Goal: Information Seeking & Learning: Learn about a topic

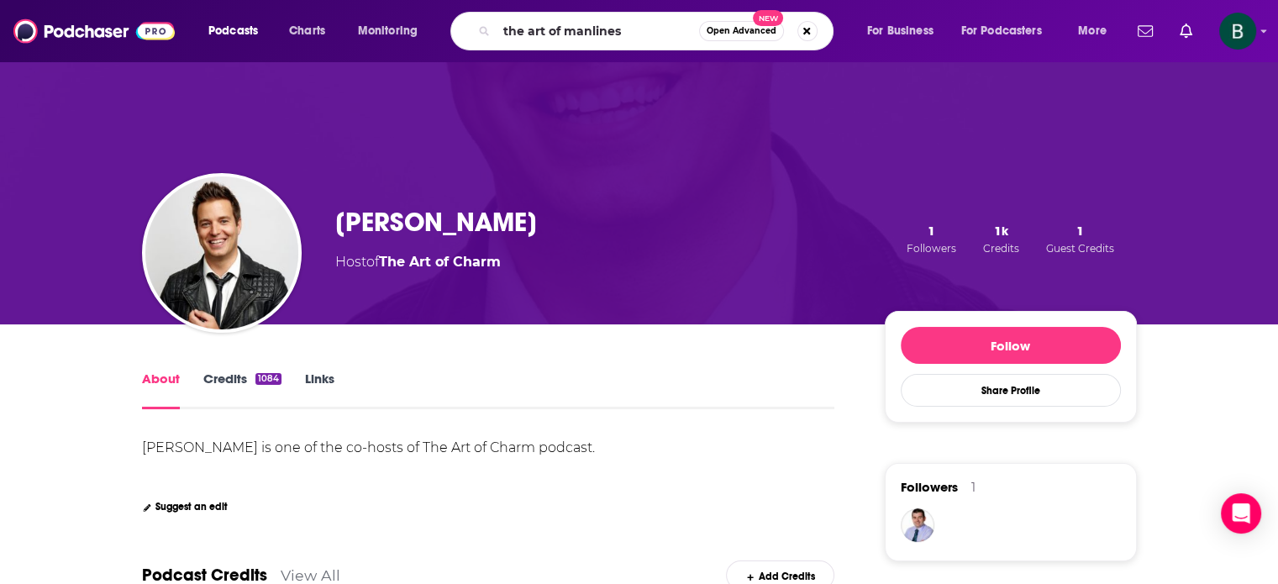
type input "the art of manliness"
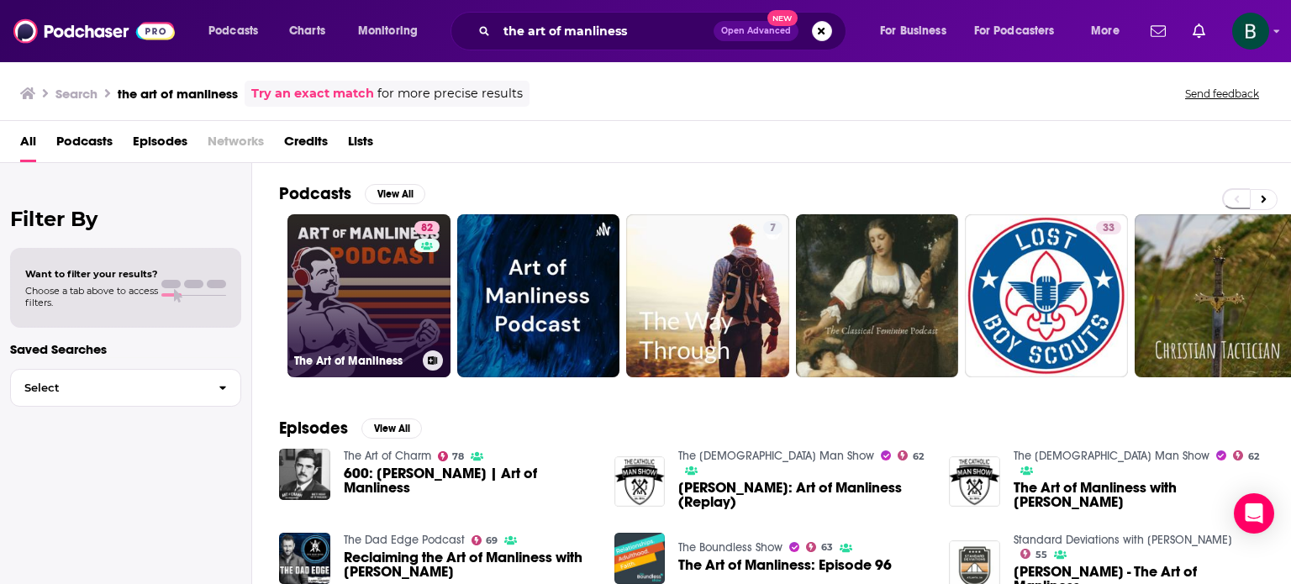
click at [366, 308] on link "82 The Art of Manliness" at bounding box center [368, 295] width 163 height 163
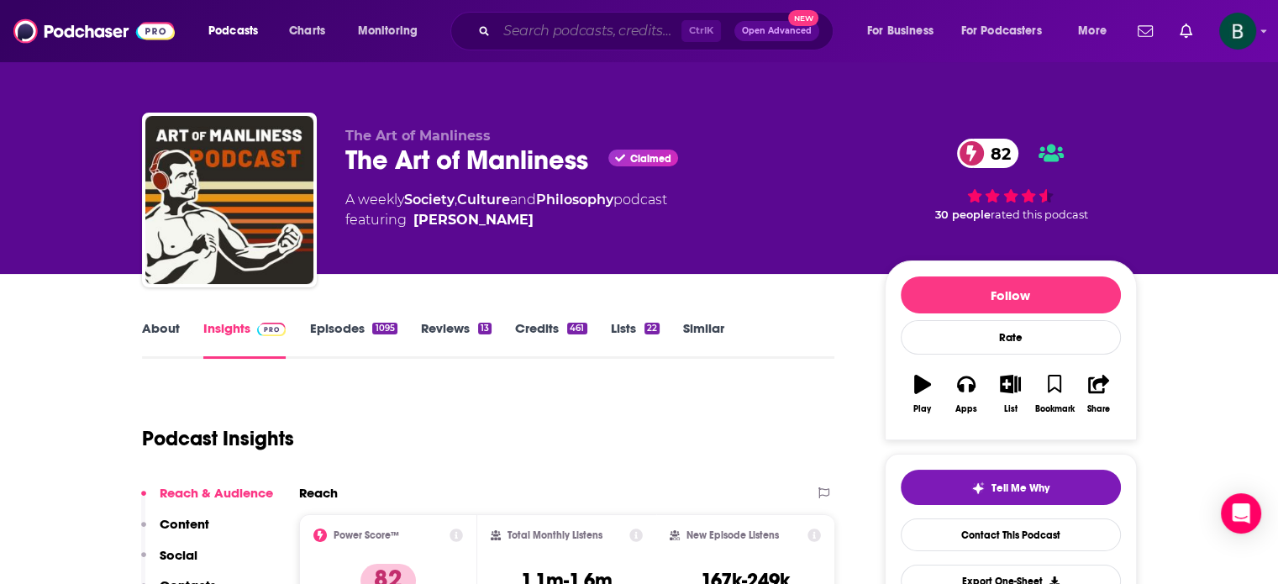
click at [511, 28] on input "Search podcasts, credits, & more..." at bounding box center [589, 31] width 185 height 27
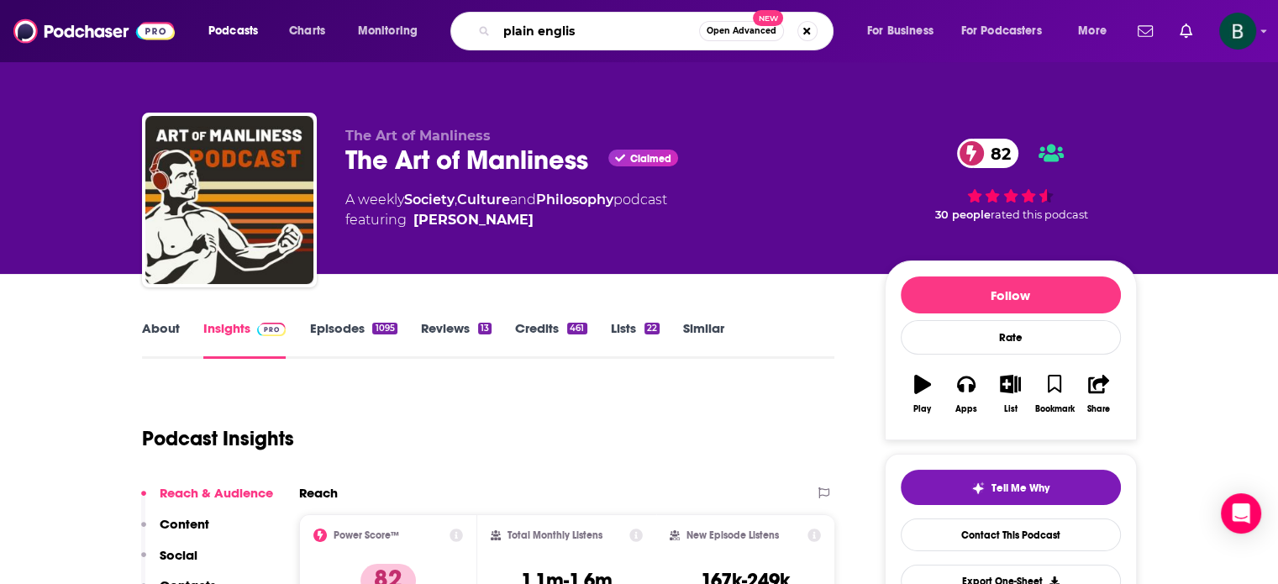
type input "plain english"
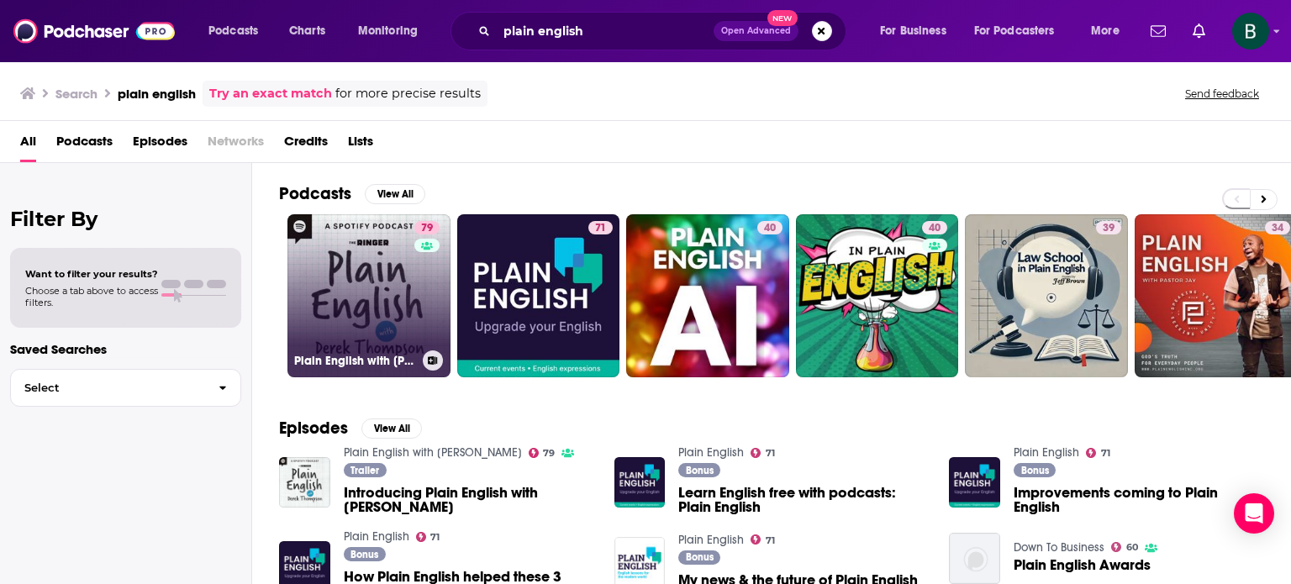
click at [350, 264] on link "79 Plain English with [PERSON_NAME]" at bounding box center [368, 295] width 163 height 163
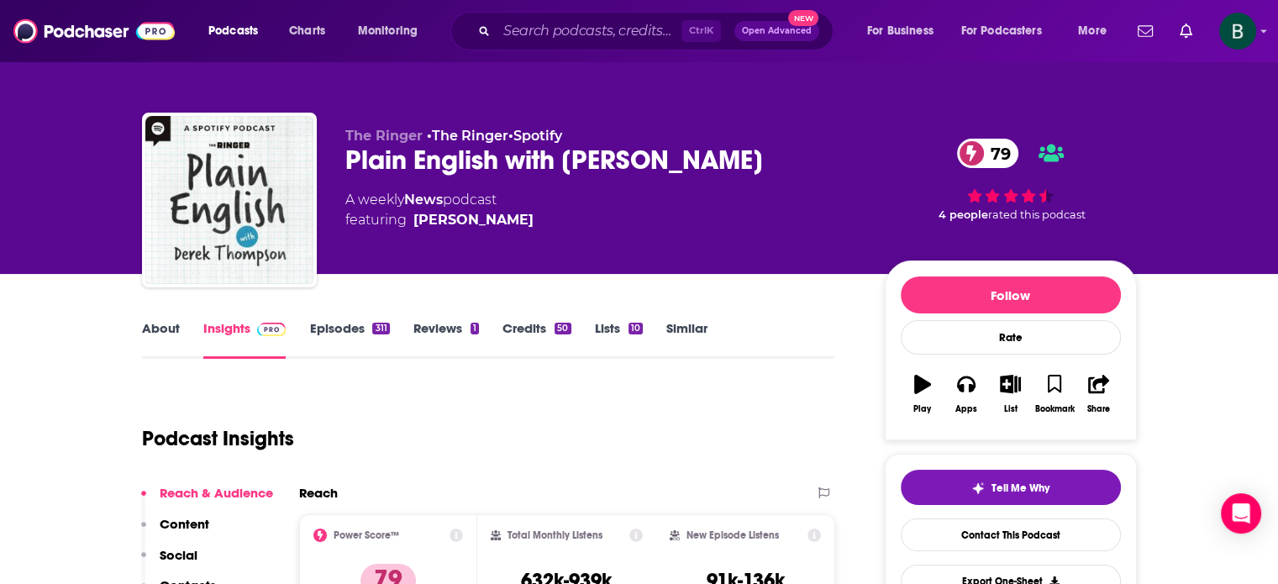
click at [163, 339] on link "About" at bounding box center [161, 339] width 38 height 39
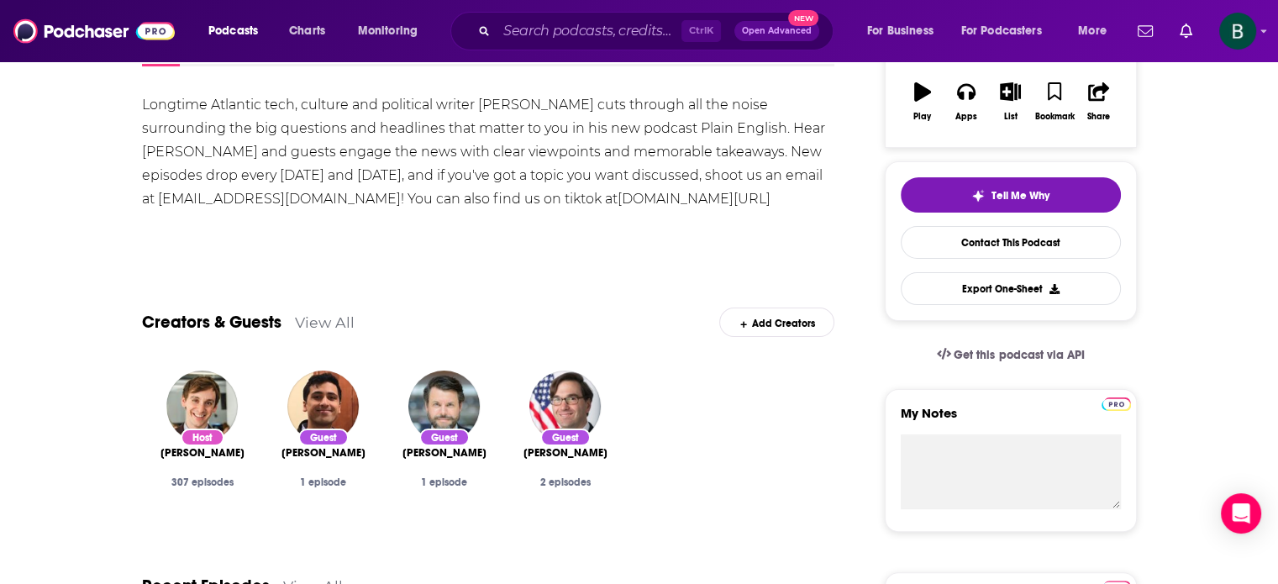
scroll to position [139, 0]
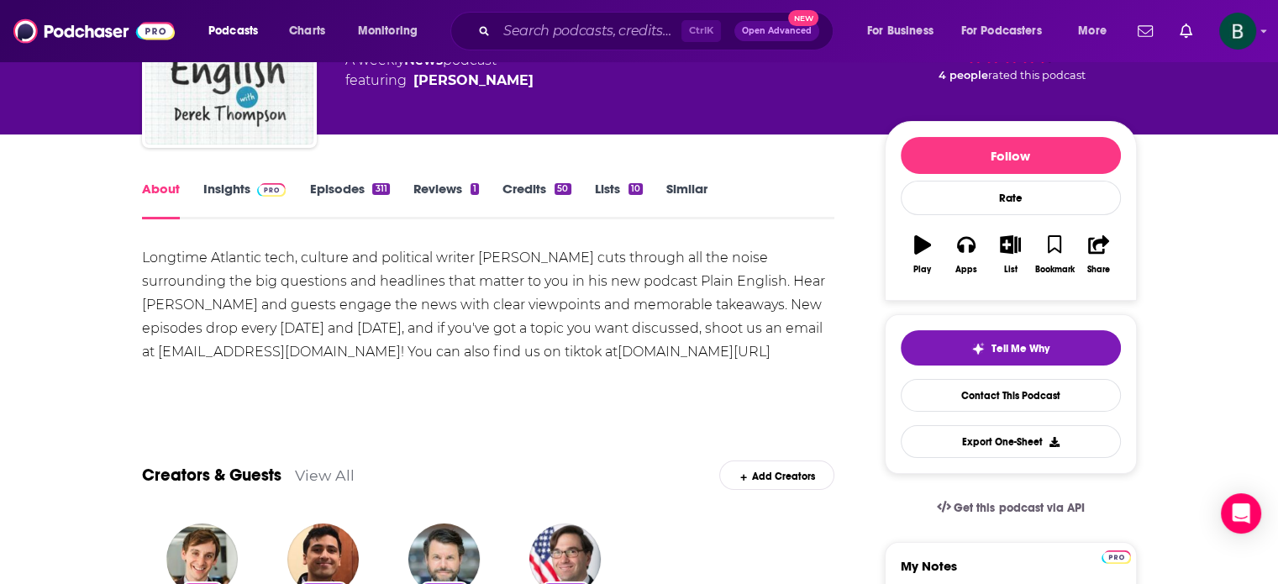
click at [215, 191] on link "Insights" at bounding box center [244, 200] width 83 height 39
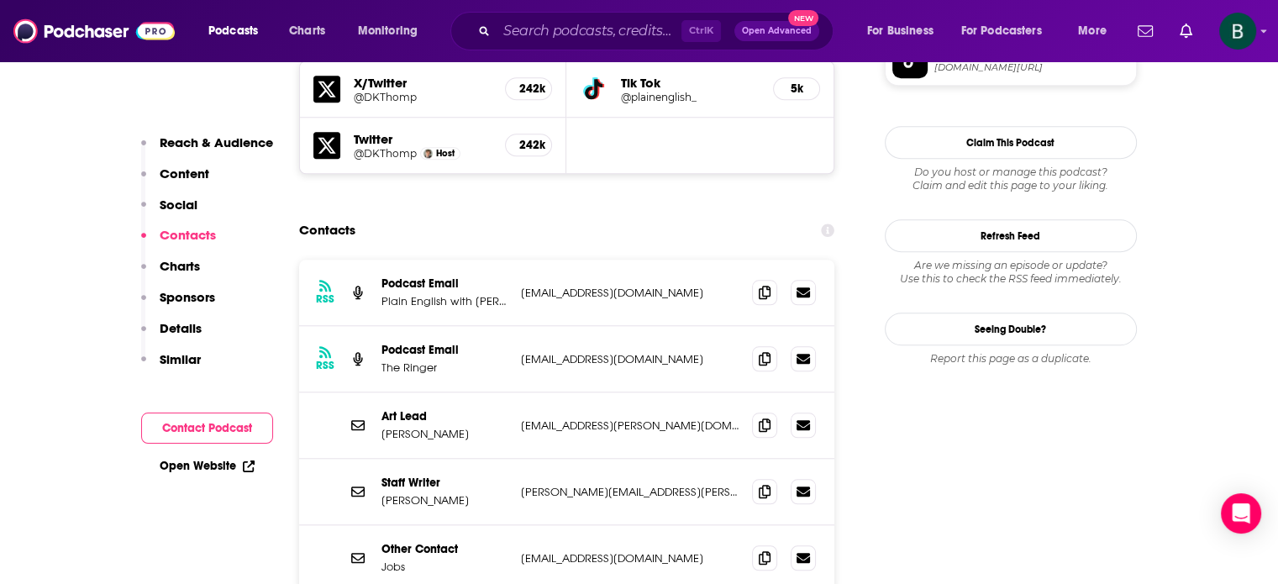
scroll to position [1540, 0]
